Goal: Use online tool/utility: Utilize a website feature to perform a specific function

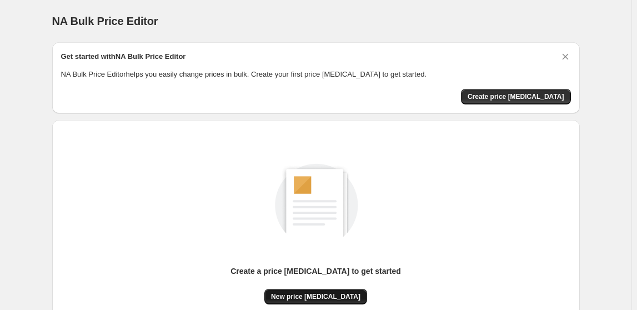
drag, startPoint x: 0, startPoint y: 0, endPoint x: 296, endPoint y: 299, distance: 420.7
click at [296, 299] on span "New price [MEDICAL_DATA]" at bounding box center [315, 296] width 89 height 9
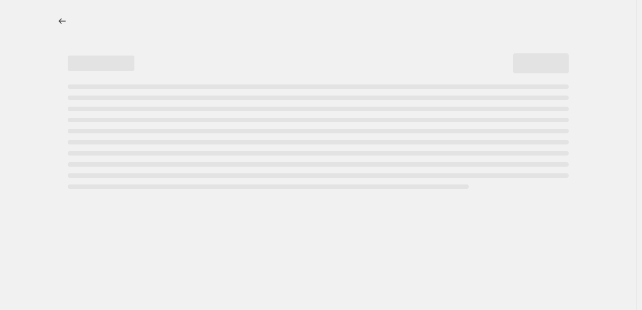
select select "percentage"
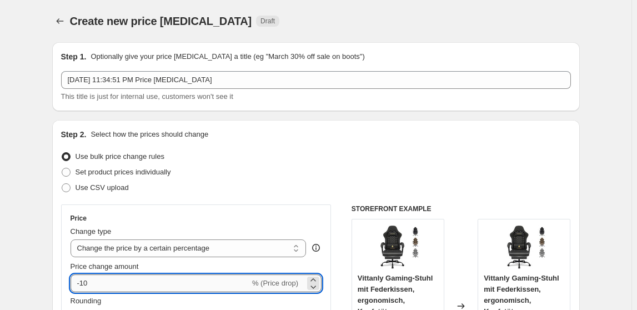
click at [171, 285] on input "-10" at bounding box center [159, 283] width 179 height 18
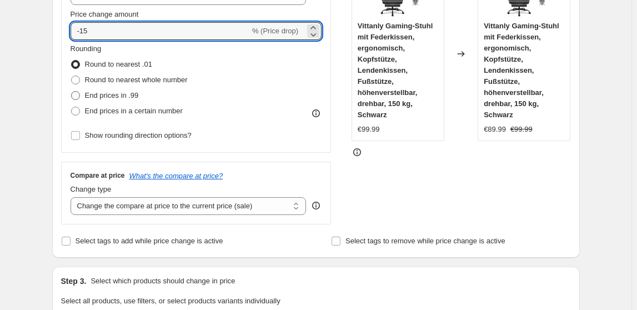
type input "-15"
click at [73, 91] on span at bounding box center [75, 95] width 9 height 9
click at [72, 91] on input "End prices in .99" at bounding box center [71, 91] width 1 height 1
radio input "true"
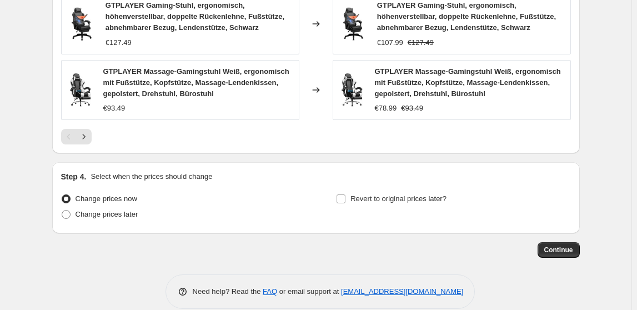
scroll to position [870, 0]
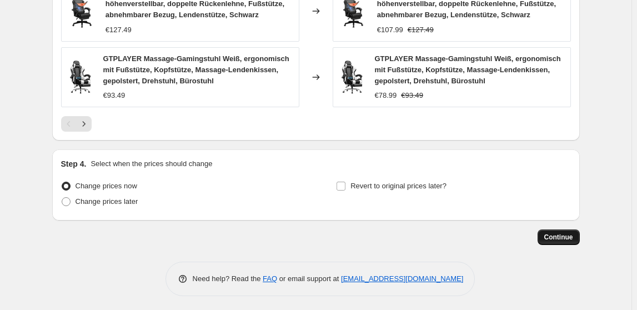
click at [548, 235] on span "Continue" at bounding box center [558, 237] width 29 height 9
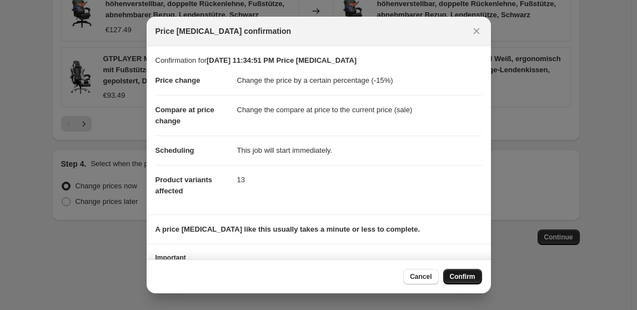
click at [462, 275] on span "Confirm" at bounding box center [463, 276] width 26 height 9
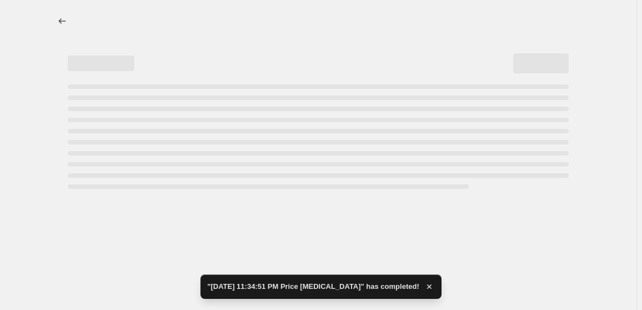
select select "percentage"
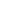
select select "percentage"
